Goal: Information Seeking & Learning: Learn about a topic

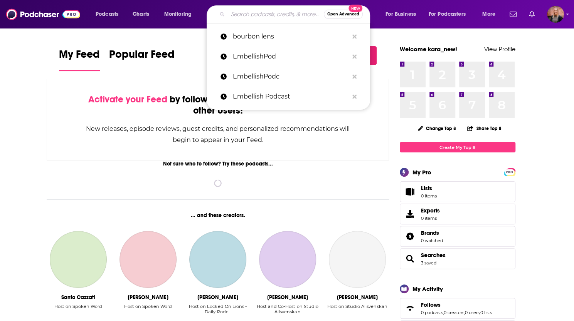
click at [261, 14] on input "Search podcasts, credits, & more..." at bounding box center [276, 14] width 96 height 12
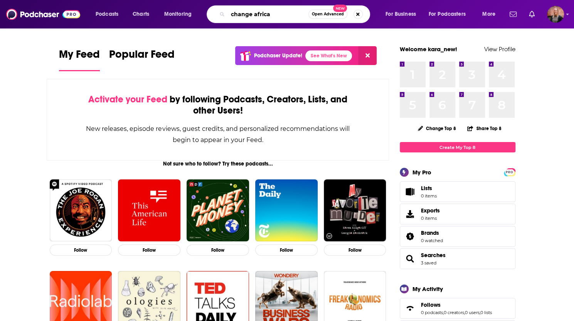
type input "change africa"
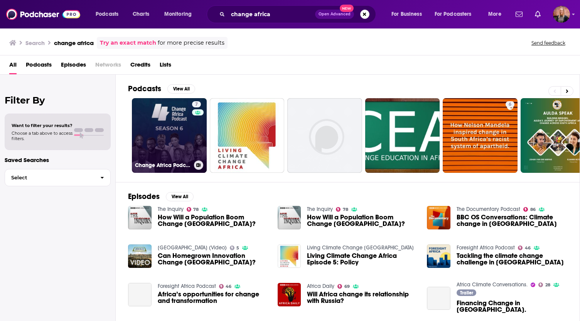
click at [162, 147] on link "7 Change Africa Podcast" at bounding box center [169, 135] width 75 height 75
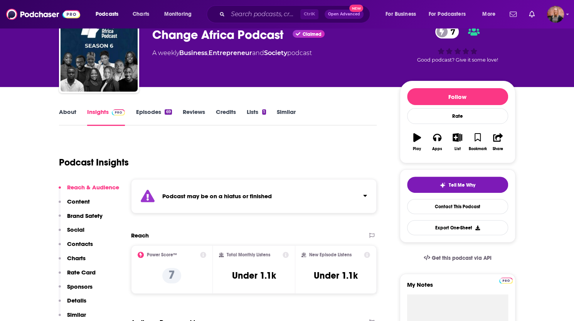
scroll to position [77, 0]
